Goal: Transaction & Acquisition: Download file/media

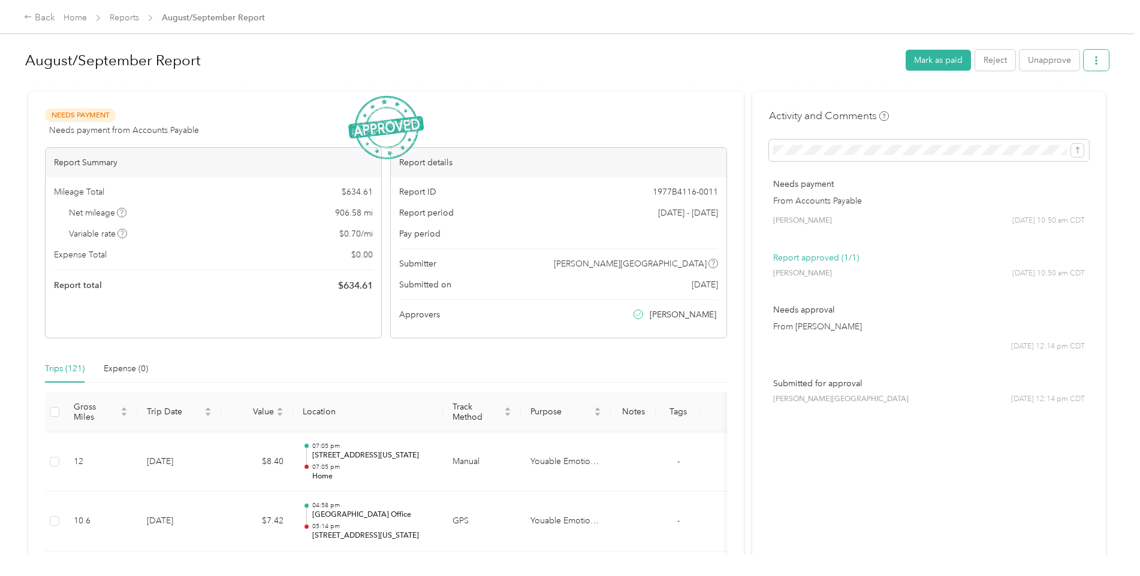
click at [1087, 56] on button "button" at bounding box center [1095, 60] width 25 height 21
click at [1046, 103] on span "Download" at bounding box center [1059, 104] width 40 height 13
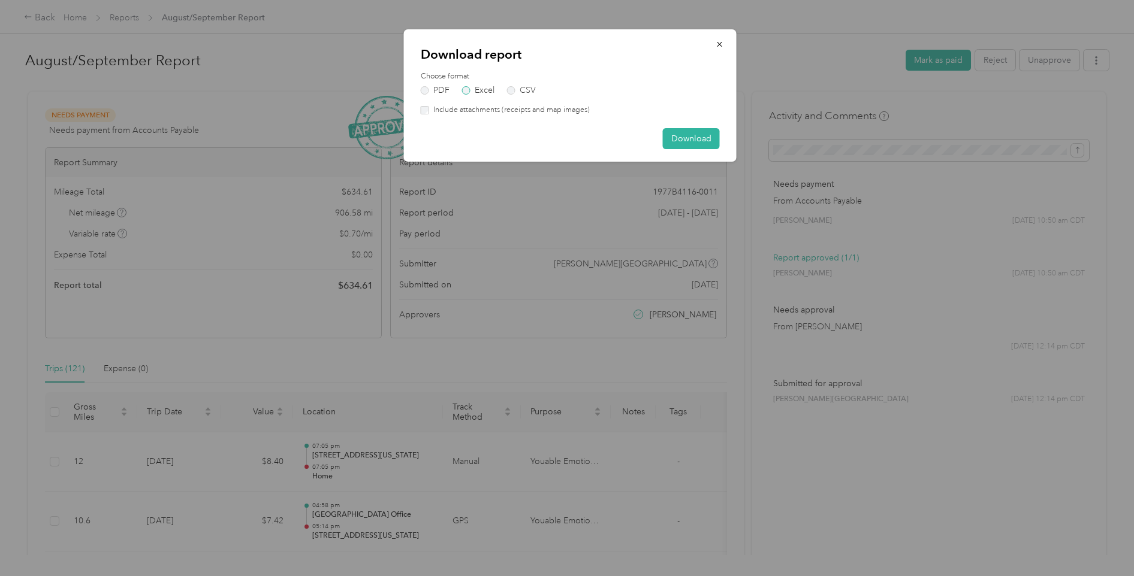
click at [481, 93] on label "Excel" at bounding box center [478, 90] width 32 height 8
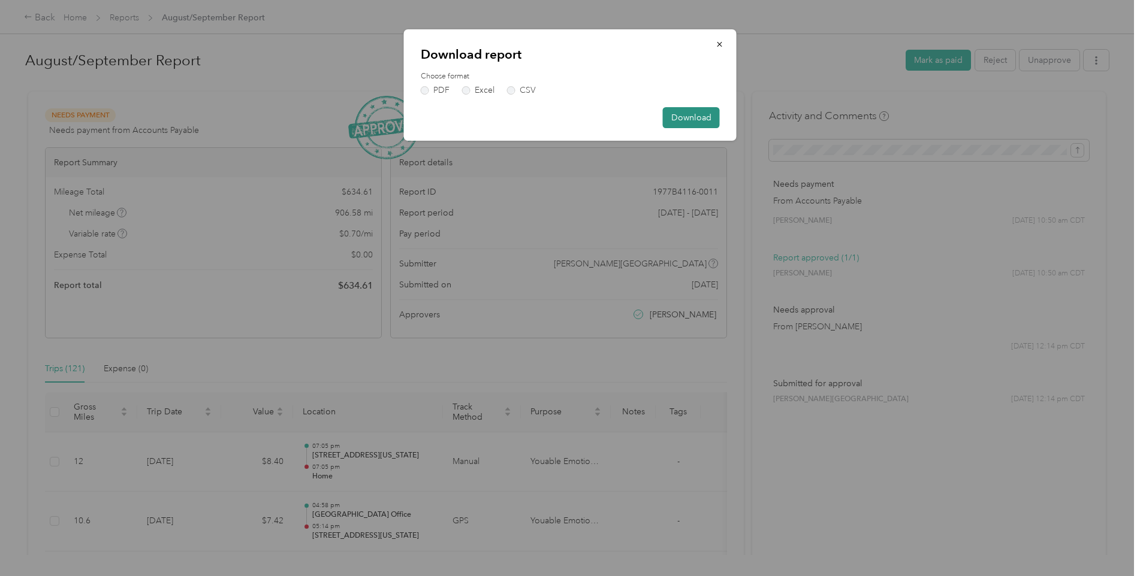
click at [684, 122] on button "Download" at bounding box center [691, 117] width 57 height 21
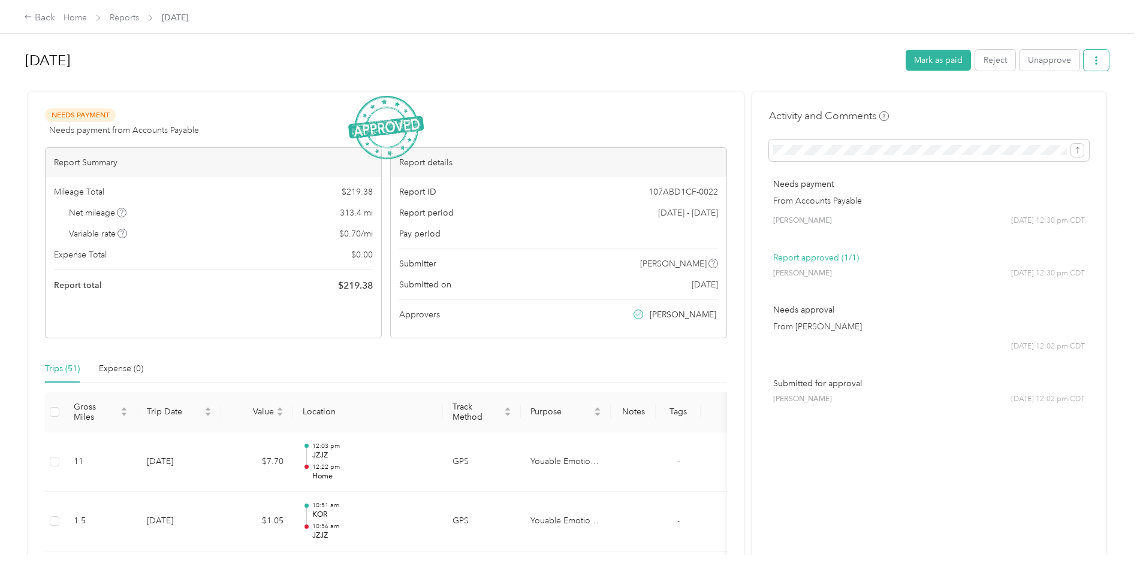
click at [1099, 65] on button "button" at bounding box center [1095, 60] width 25 height 21
click at [1060, 106] on span "Download" at bounding box center [1059, 104] width 40 height 13
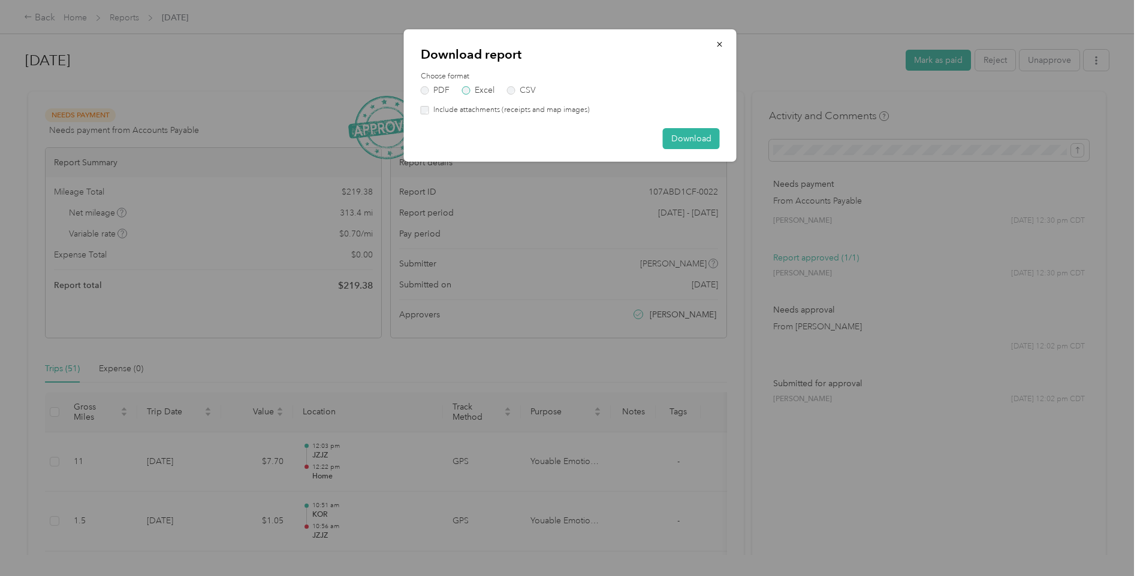
click at [481, 92] on label "Excel" at bounding box center [478, 90] width 32 height 8
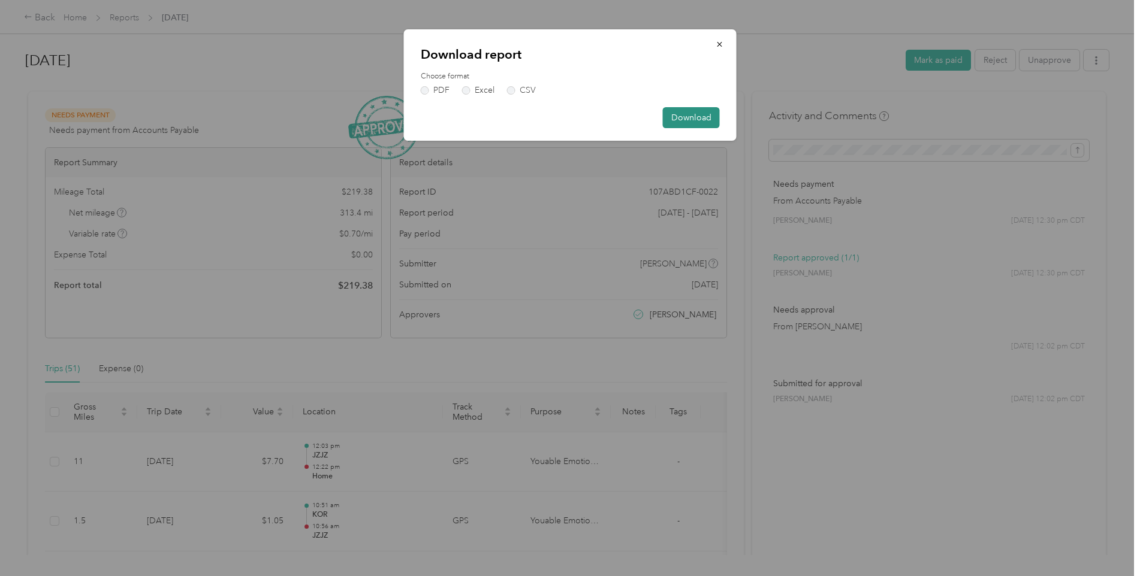
click at [717, 113] on button "Download" at bounding box center [691, 117] width 57 height 21
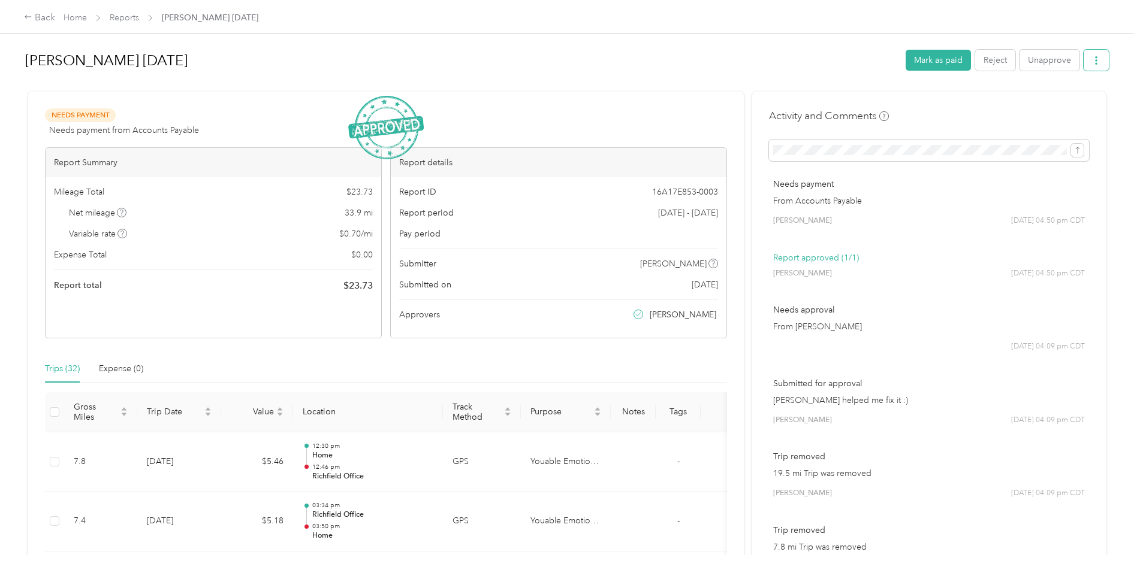
click at [1085, 56] on button "button" at bounding box center [1095, 60] width 25 height 21
click at [1050, 104] on span "Download" at bounding box center [1059, 104] width 40 height 13
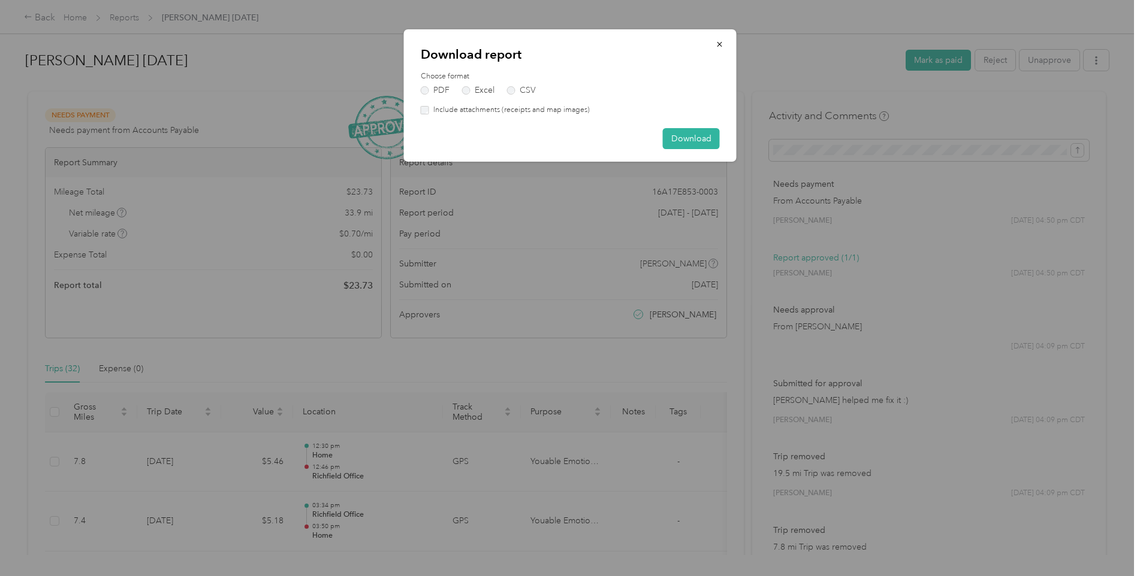
click at [465, 84] on div "Choose format PDF Excel CSV" at bounding box center [570, 82] width 299 height 23
click at [468, 87] on label "Excel" at bounding box center [478, 90] width 32 height 8
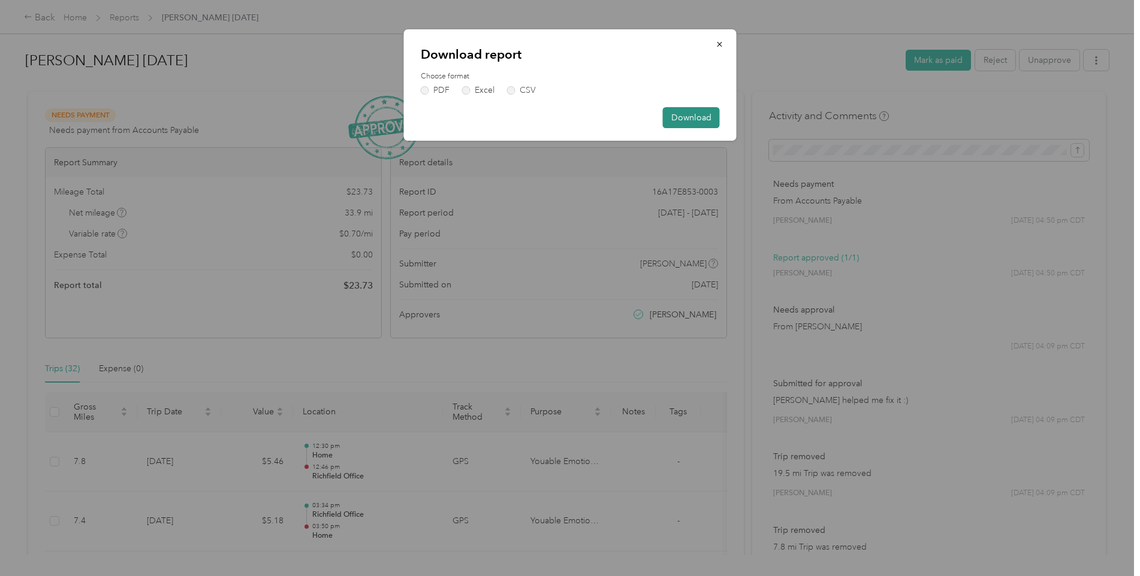
click at [690, 113] on button "Download" at bounding box center [691, 117] width 57 height 21
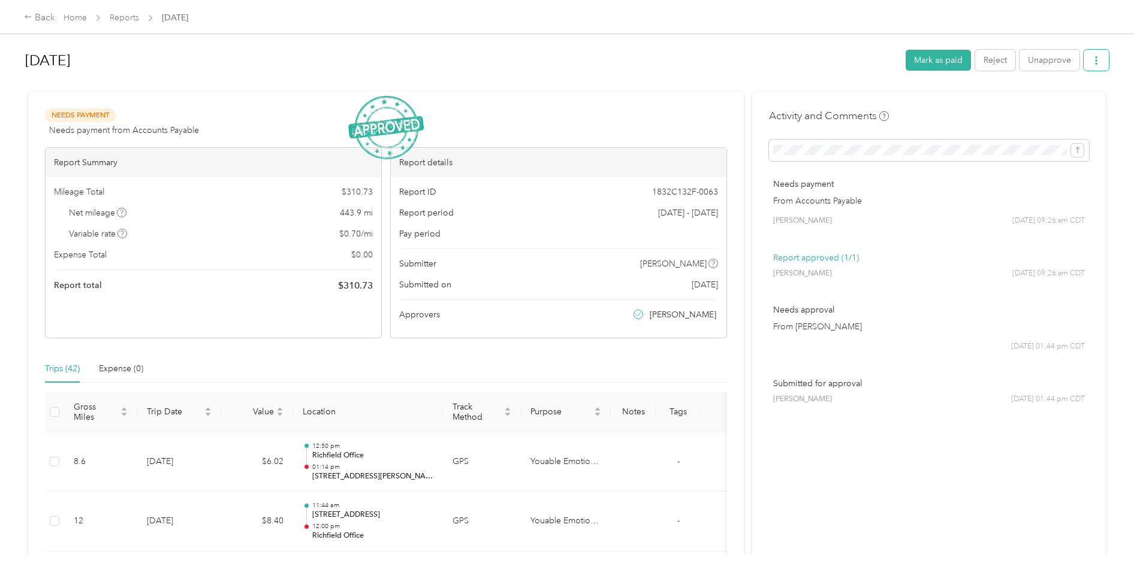
click at [1087, 58] on button "button" at bounding box center [1095, 60] width 25 height 21
click at [1050, 97] on li "Download" at bounding box center [1062, 104] width 88 height 21
click at [1049, 108] on span "Download" at bounding box center [1059, 104] width 40 height 13
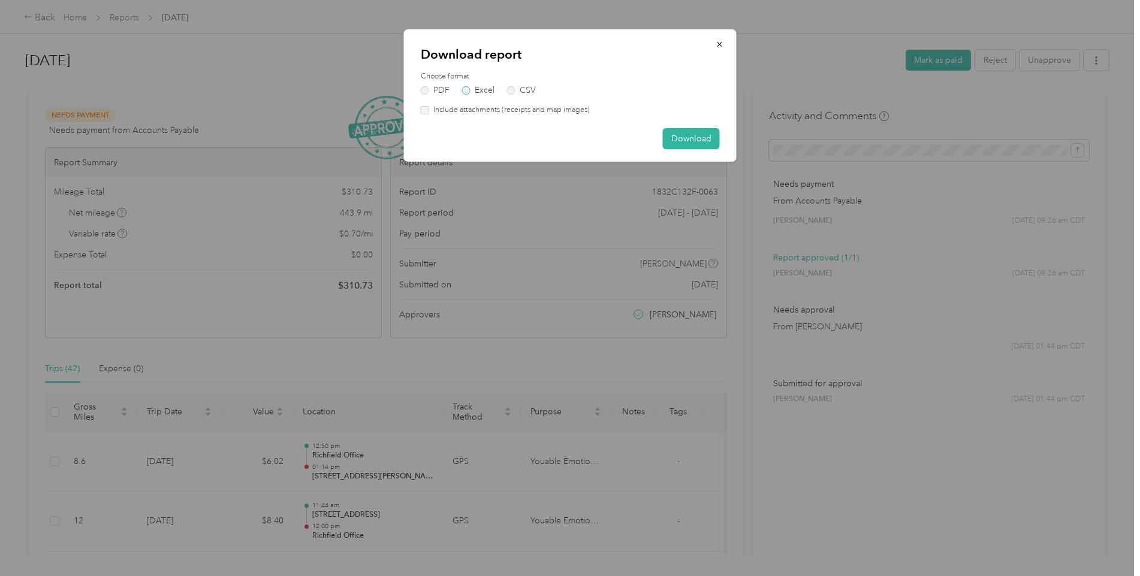
click at [482, 89] on label "Excel" at bounding box center [478, 90] width 32 height 8
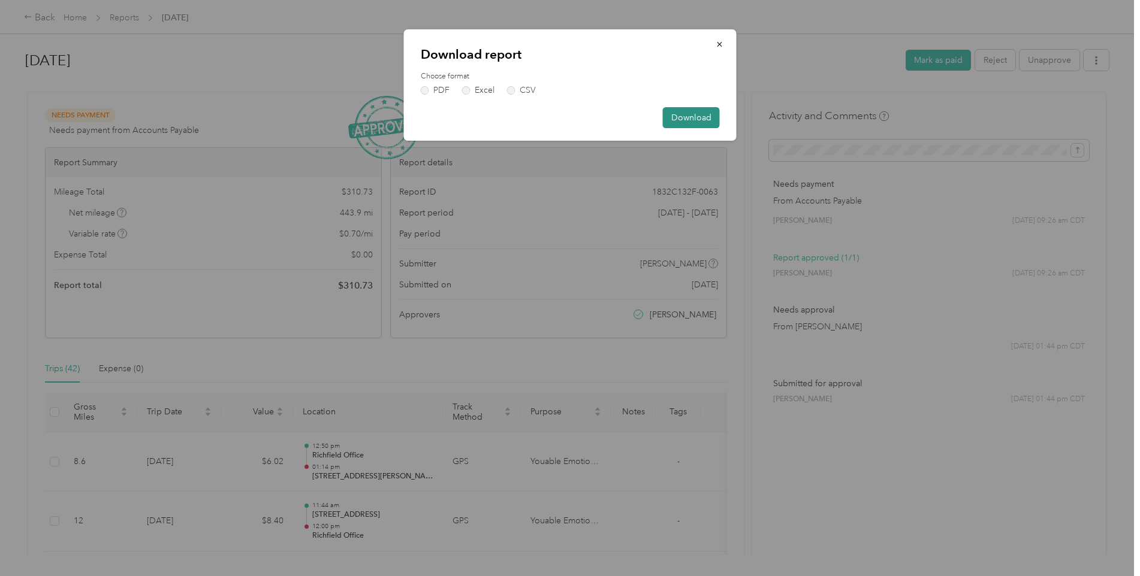
click at [685, 119] on button "Download" at bounding box center [691, 117] width 57 height 21
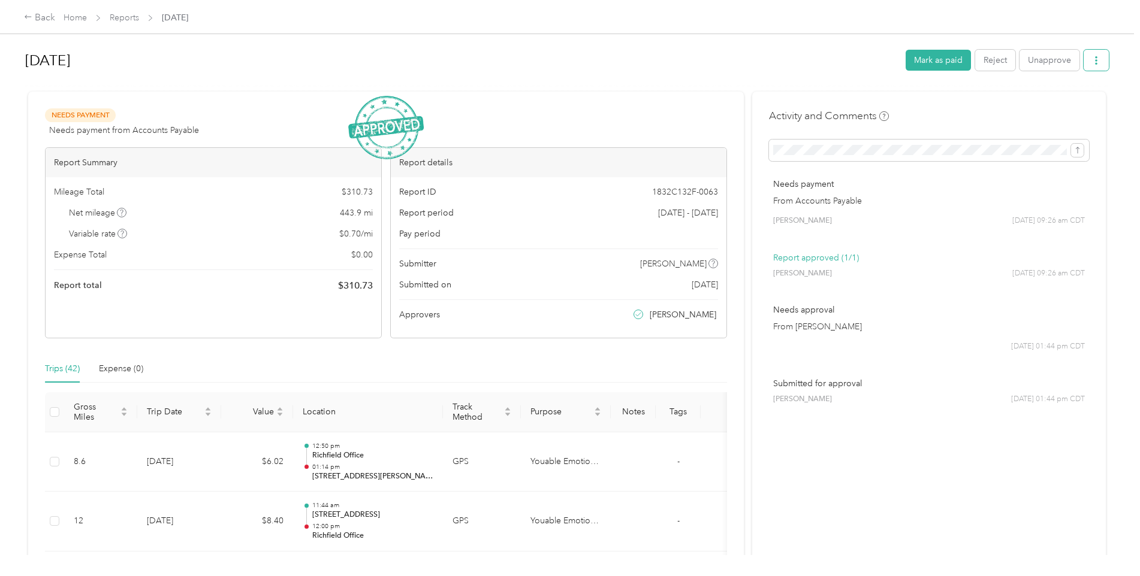
click at [1104, 62] on button "button" at bounding box center [1095, 60] width 25 height 21
click at [1080, 104] on div "Download" at bounding box center [1062, 104] width 71 height 13
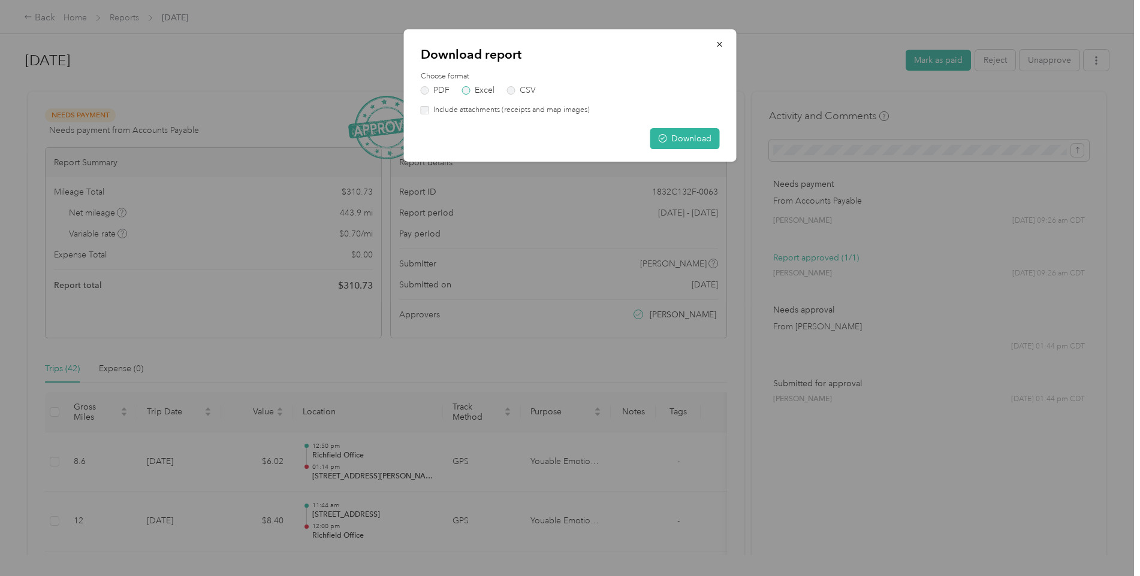
click at [485, 92] on label "Excel" at bounding box center [478, 90] width 32 height 8
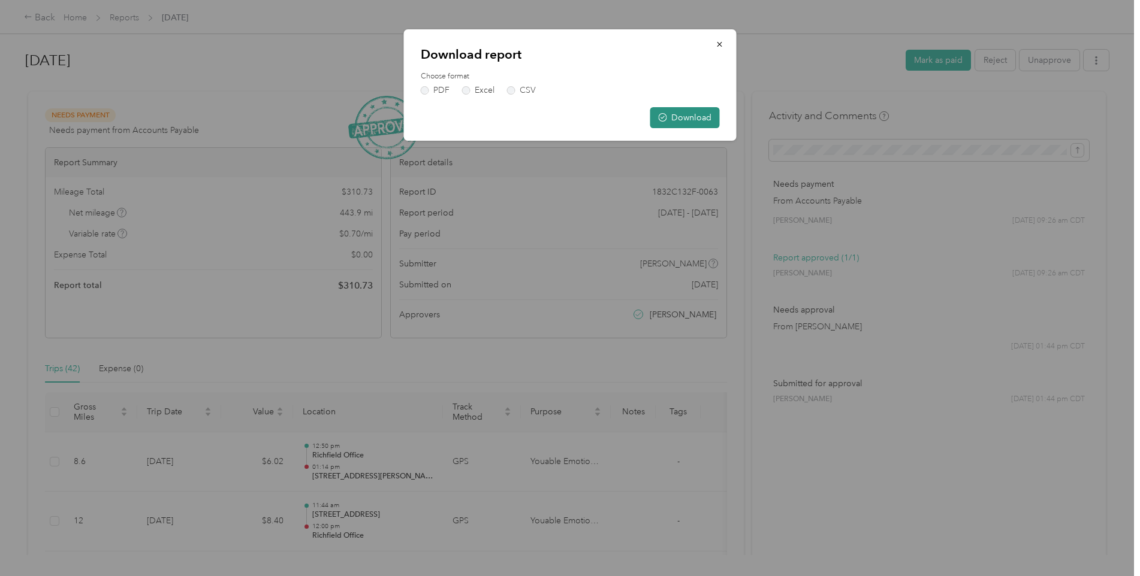
click at [672, 115] on button "Download" at bounding box center [685, 117] width 70 height 21
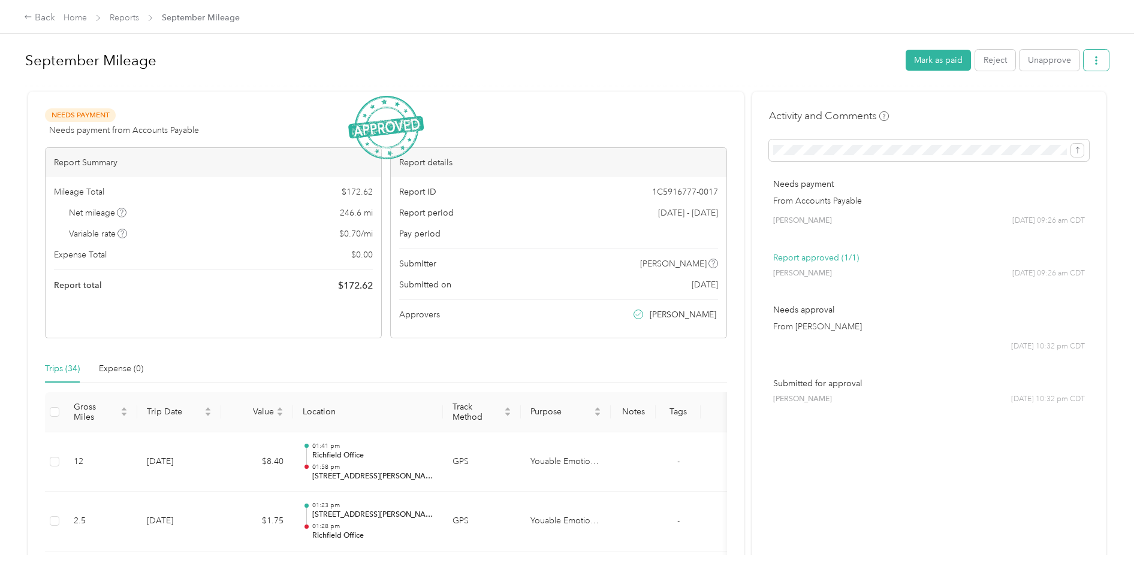
click at [1088, 59] on button "button" at bounding box center [1095, 60] width 25 height 21
click at [1054, 108] on span "Download" at bounding box center [1059, 104] width 40 height 13
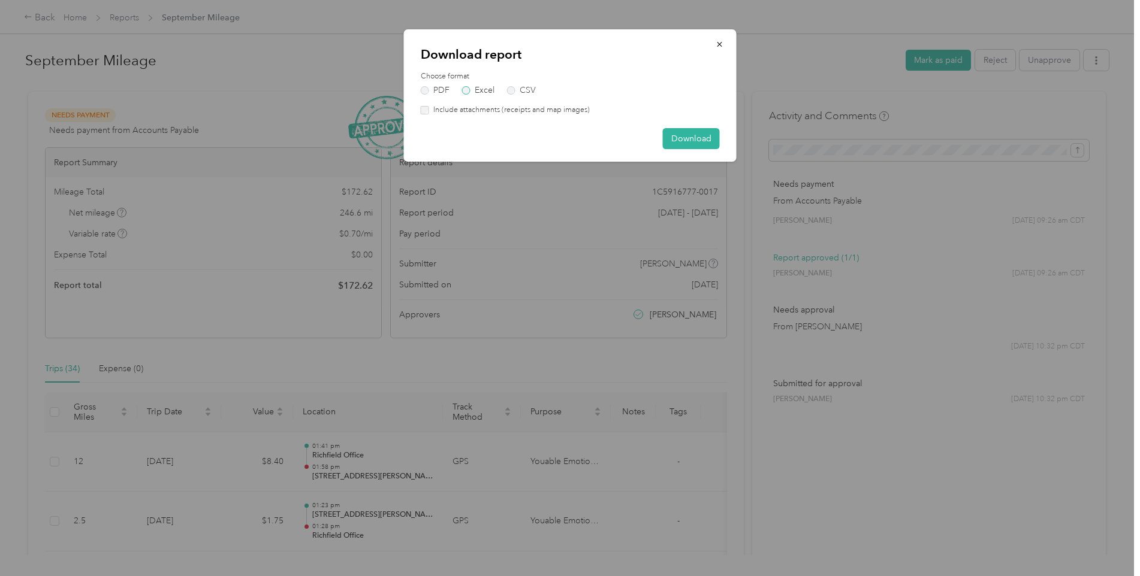
click at [479, 93] on label "Excel" at bounding box center [478, 90] width 32 height 8
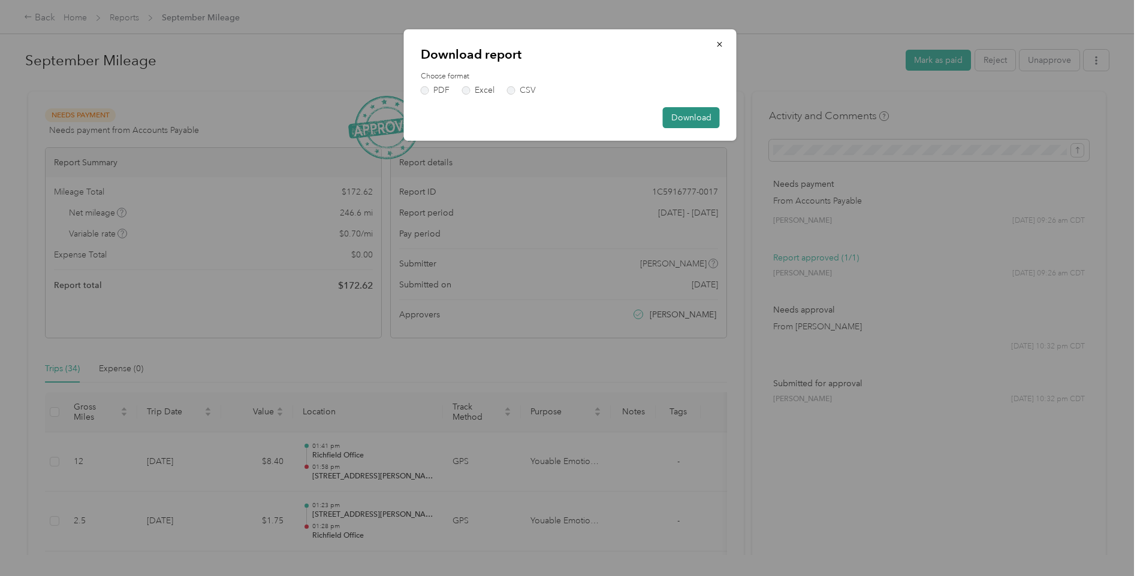
click at [714, 121] on button "Download" at bounding box center [691, 117] width 57 height 21
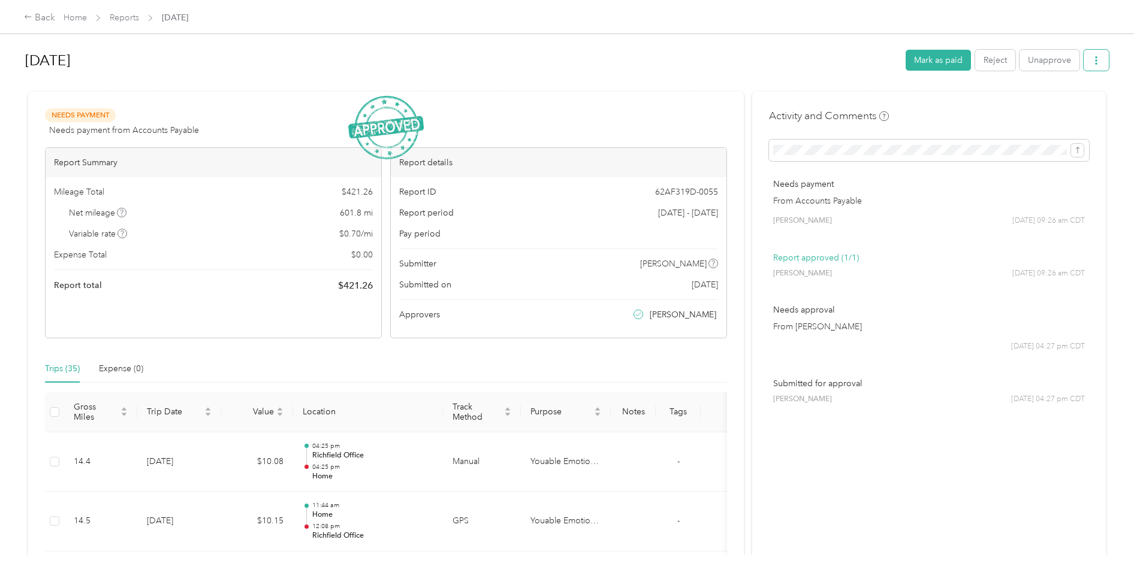
click at [1101, 62] on button "button" at bounding box center [1095, 60] width 25 height 21
click at [1055, 105] on span "Download" at bounding box center [1059, 104] width 40 height 13
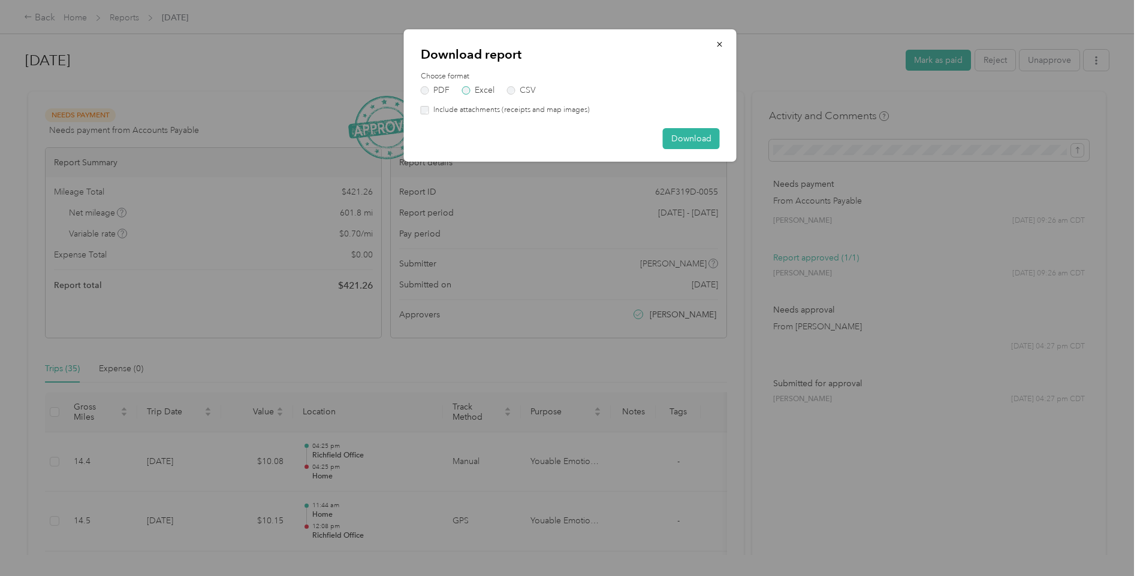
click at [473, 90] on label "Excel" at bounding box center [478, 90] width 32 height 8
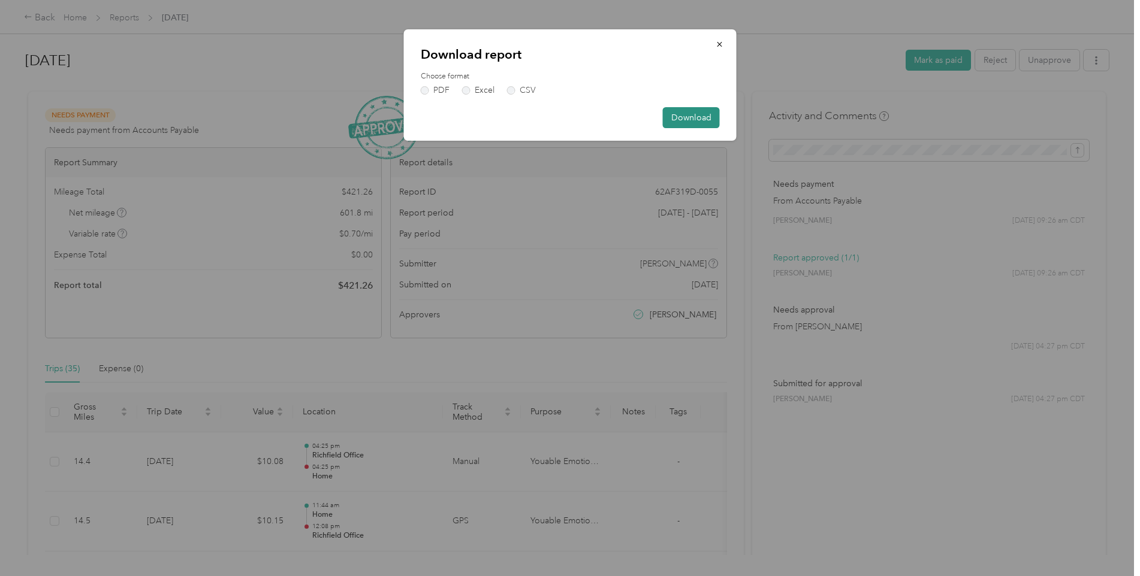
click at [709, 116] on button "Download" at bounding box center [691, 117] width 57 height 21
